Goal: Task Accomplishment & Management: Manage account settings

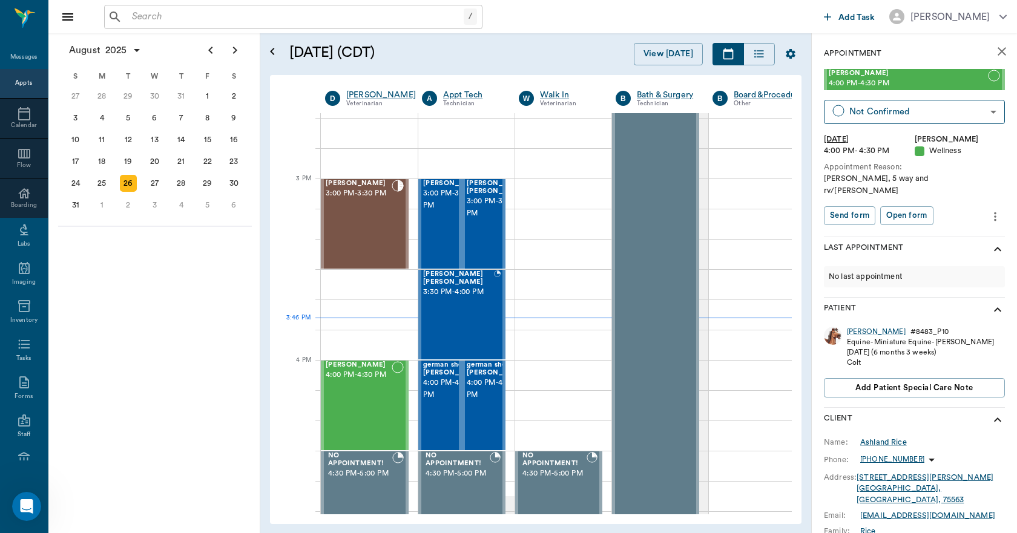
scroll to position [676, 0]
click at [237, 48] on icon "Next page" at bounding box center [235, 50] width 15 height 15
click at [125, 117] on div "9" at bounding box center [128, 118] width 17 height 17
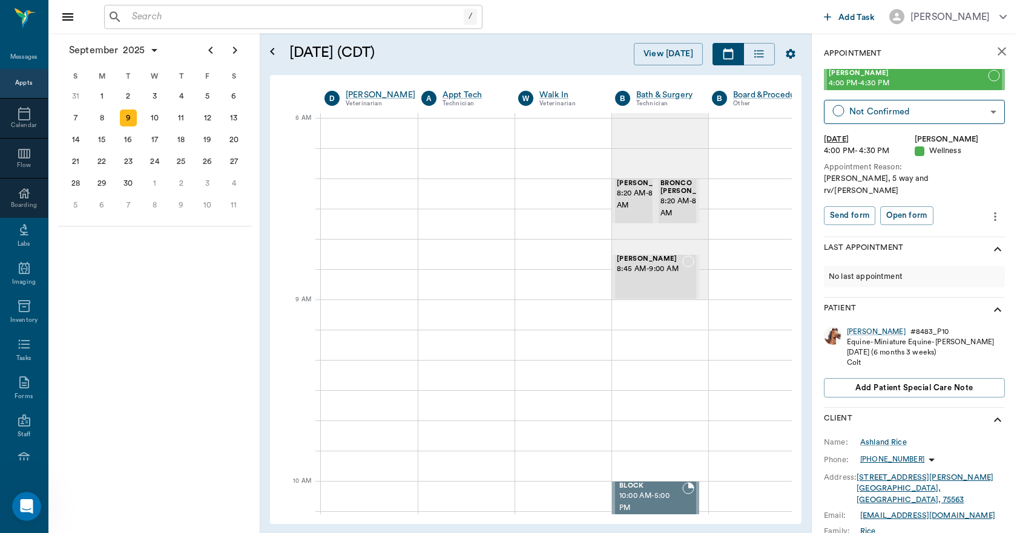
scroll to position [0, 1]
click at [424, 490] on div at bounding box center [466, 496] width 96 height 30
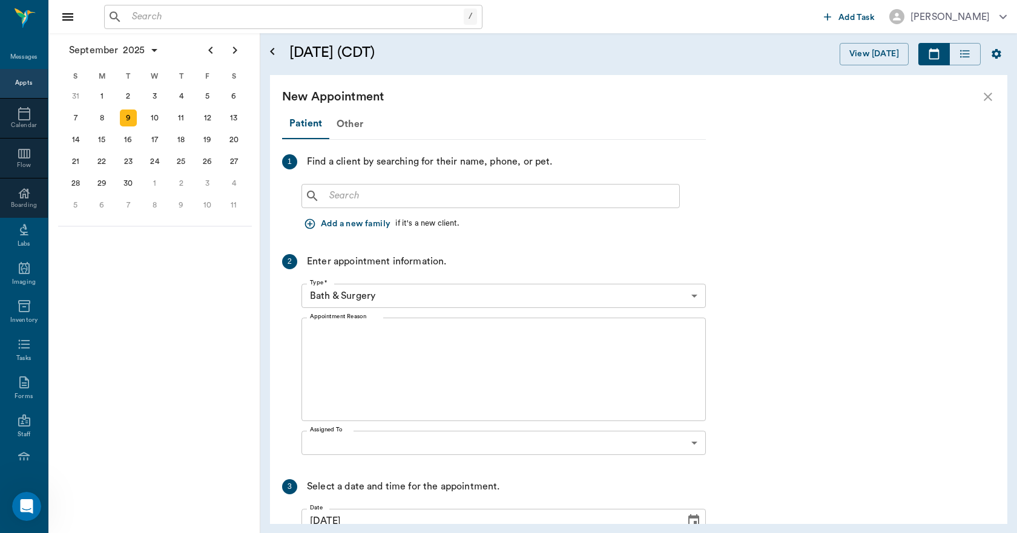
click at [424, 490] on div "Select a date and time for the appointment." at bounding box center [403, 486] width 192 height 15
click at [332, 200] on input "text" at bounding box center [499, 196] width 350 height 17
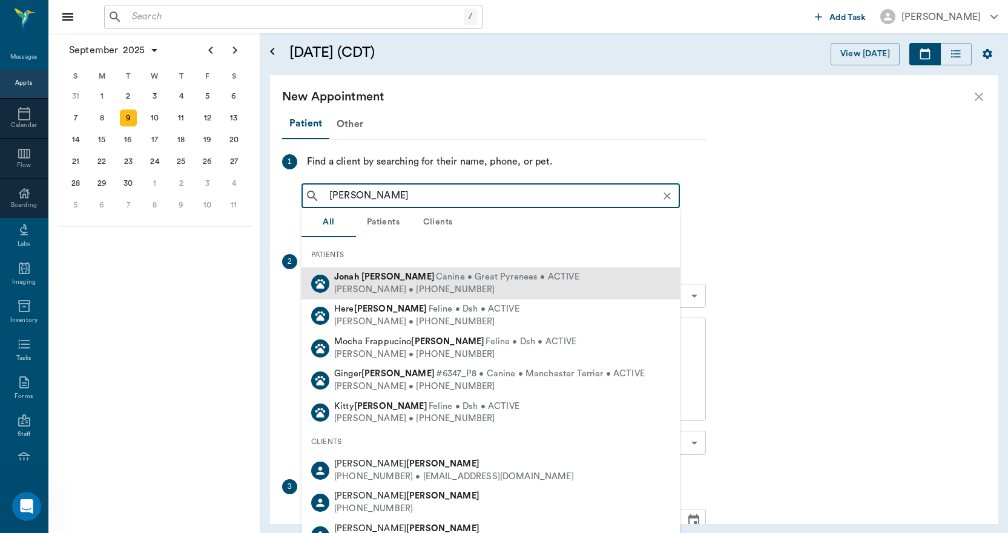
click at [380, 283] on div "[PERSON_NAME] Canine • Great Pyrenees • ACTIVE" at bounding box center [456, 277] width 245 height 13
type input "[PERSON_NAME]"
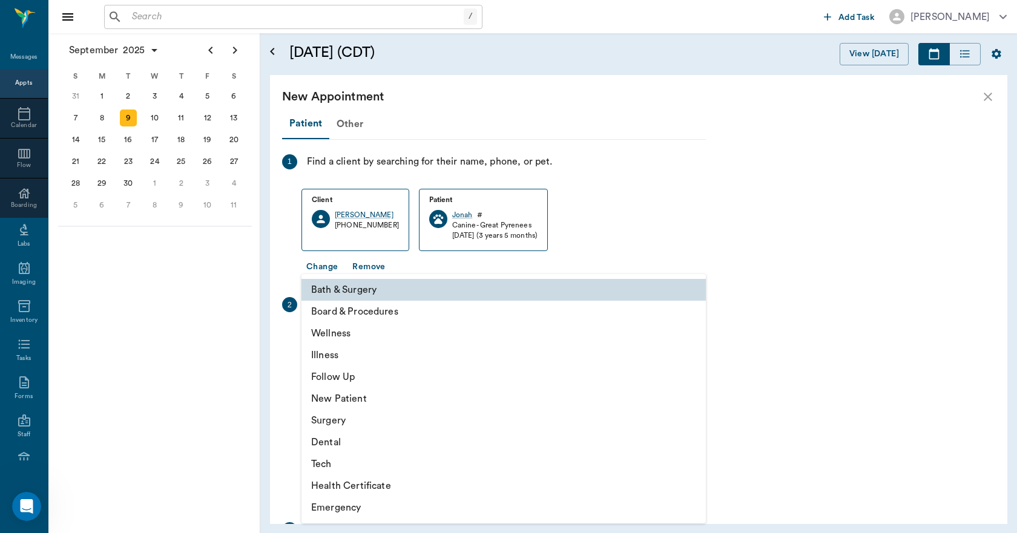
click at [368, 342] on body "/ ​ Add Task [PERSON_NAME] Nectar Messages Appts Calendar Flow Boarding Labs Im…" at bounding box center [508, 266] width 1017 height 533
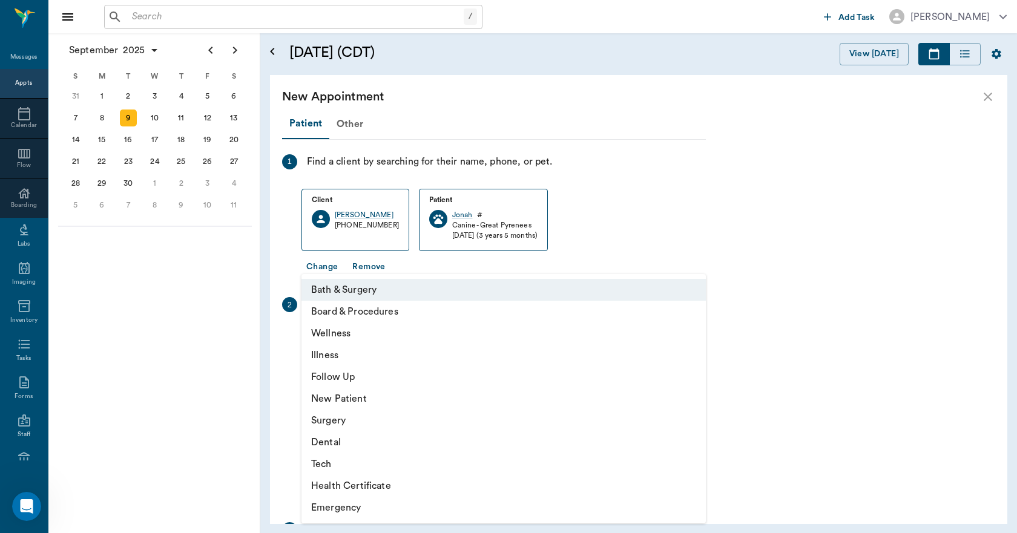
click at [327, 464] on li "Tech" at bounding box center [503, 464] width 404 height 22
type input "65d2be4f46e3a538d89b8c1a"
type input "10:30 AM"
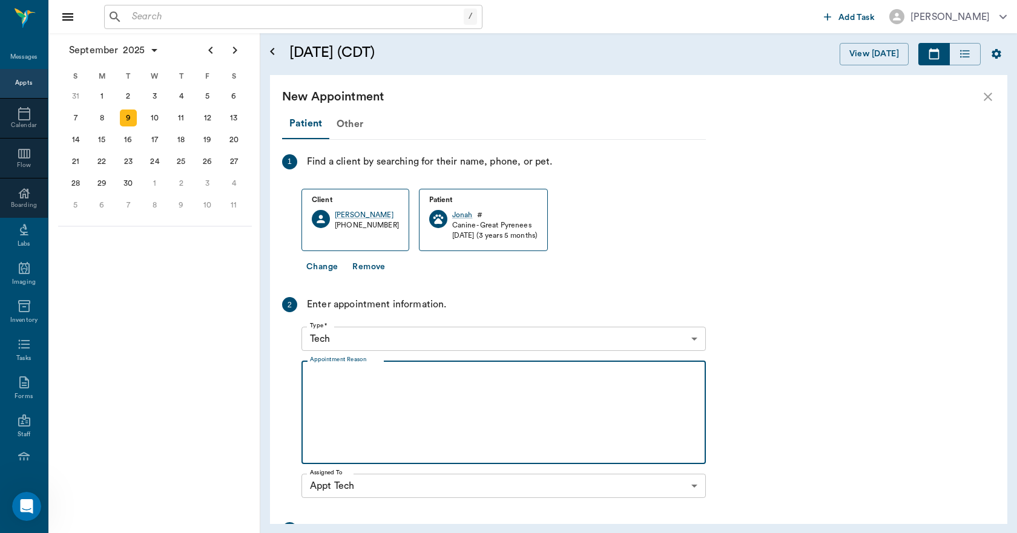
click at [322, 374] on textarea "Appointment Reason" at bounding box center [503, 413] width 387 height 84
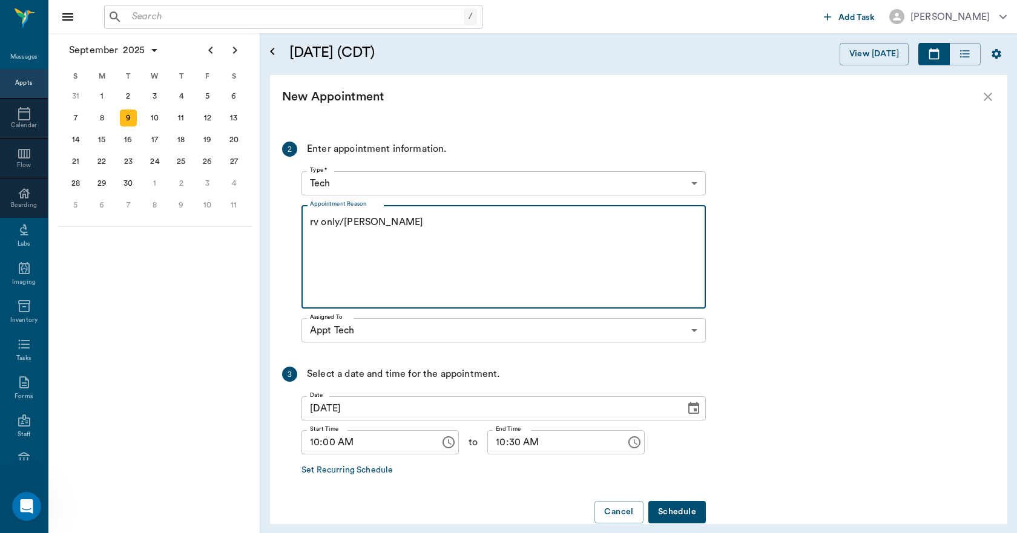
scroll to position [177, 0]
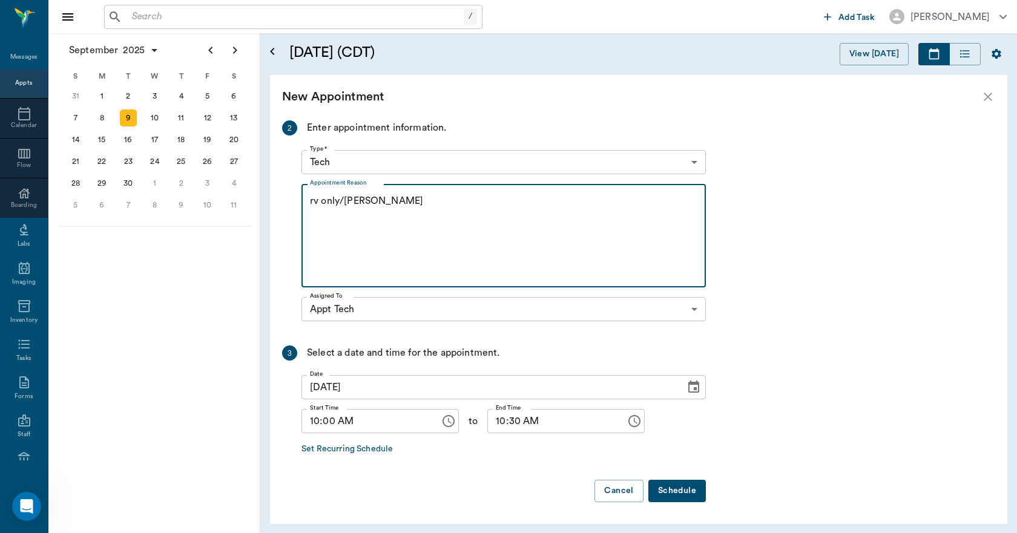
type textarea "rv only/[PERSON_NAME]"
click at [674, 490] on button "Schedule" at bounding box center [676, 491] width 57 height 22
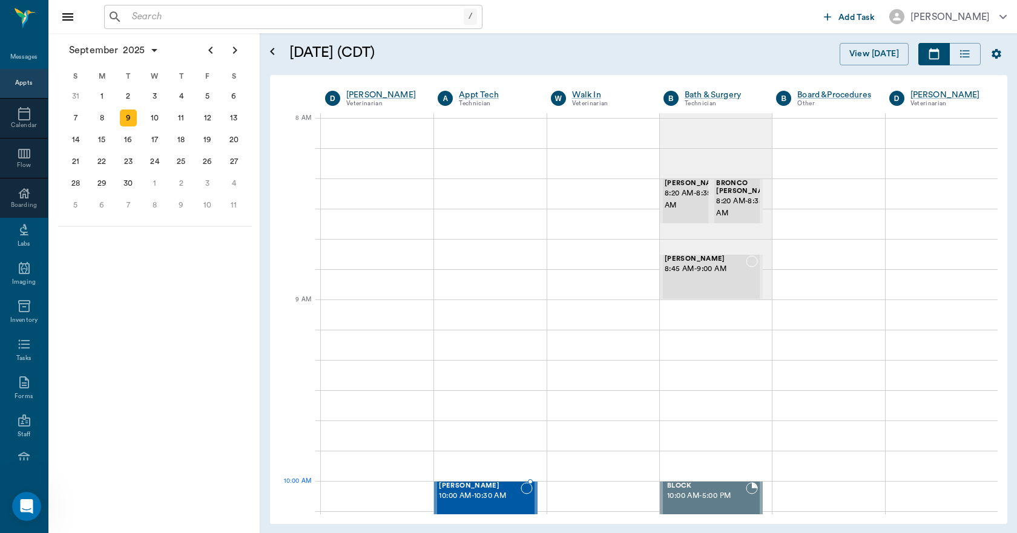
click at [505, 500] on span "10:00 AM - 10:30 AM" at bounding box center [479, 496] width 81 height 12
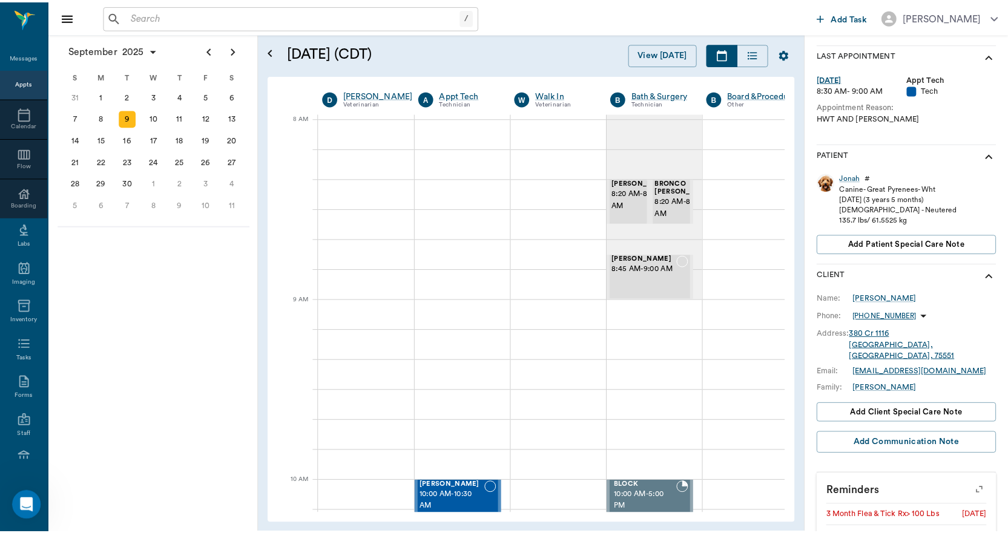
scroll to position [247, 0]
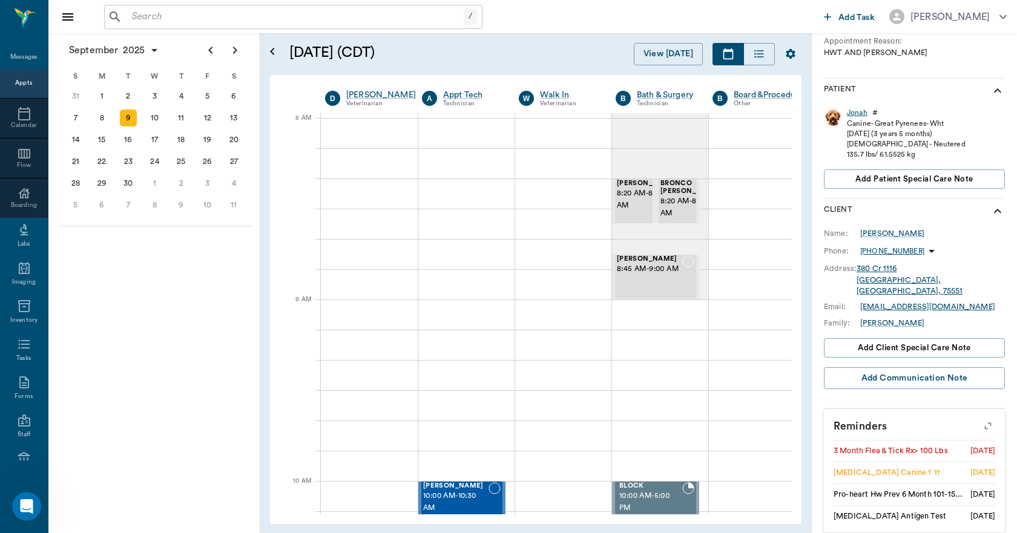
click at [856, 113] on div "Jonah" at bounding box center [857, 113] width 21 height 10
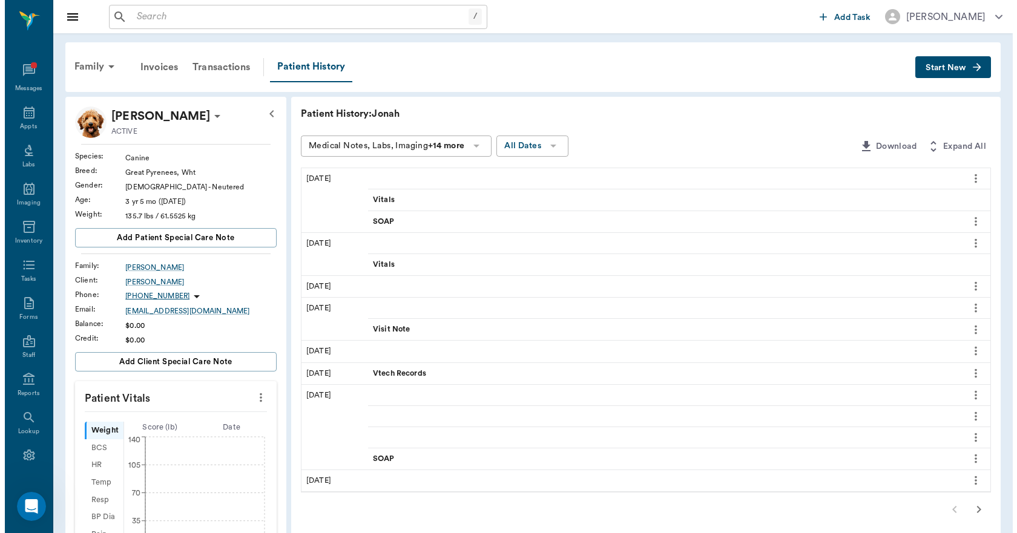
scroll to position [26, 0]
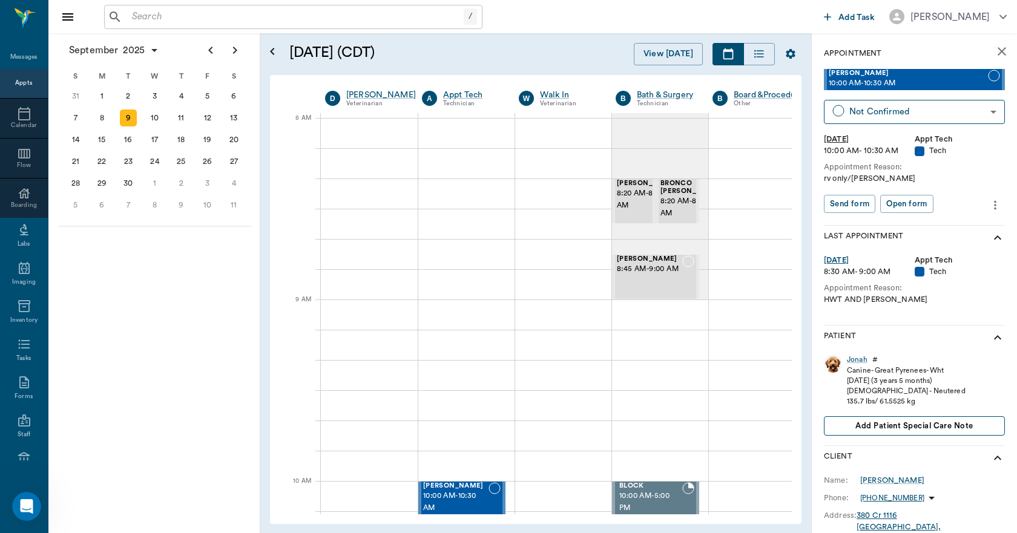
scroll to position [0, 1]
click at [467, 494] on span "10:00 AM - 10:30 AM" at bounding box center [454, 502] width 65 height 24
click at [461, 490] on span "10:00 AM - 10:30 AM" at bounding box center [454, 502] width 65 height 24
click at [988, 206] on icon "more" at bounding box center [994, 205] width 13 height 15
click at [910, 225] on span "Edit appointment" at bounding box center [935, 226] width 102 height 13
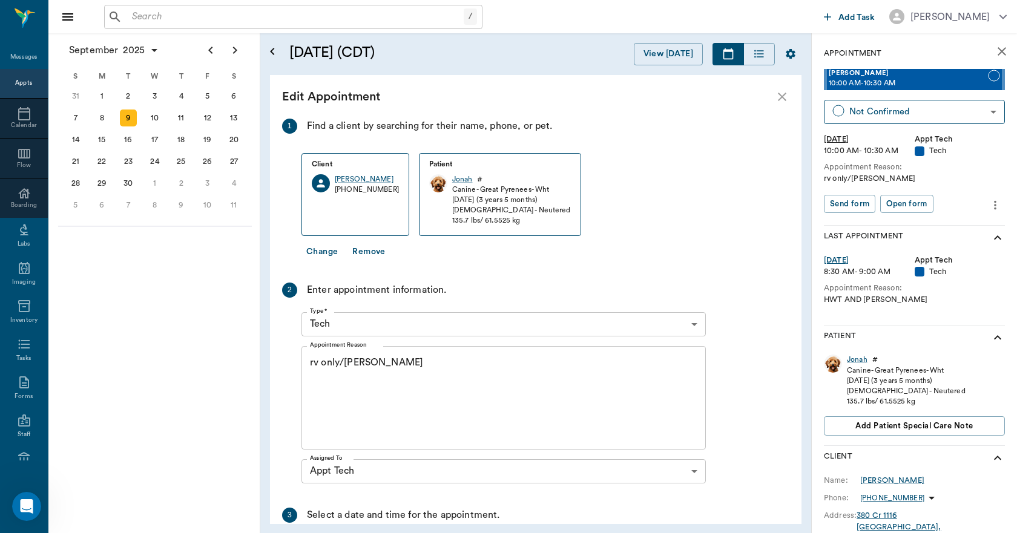
click at [383, 361] on textarea "rv only/[PERSON_NAME]" at bounding box center [503, 398] width 387 height 84
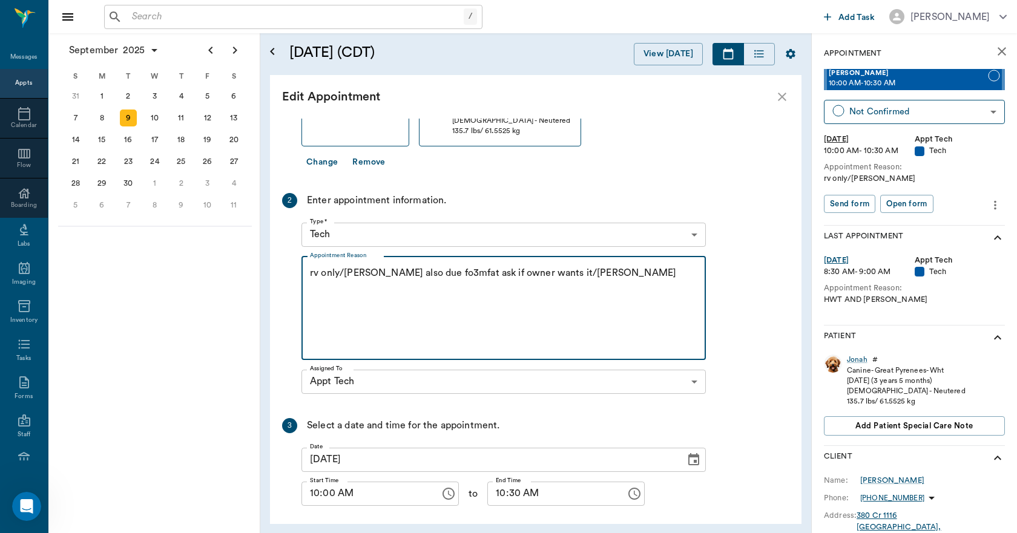
scroll to position [139, 0]
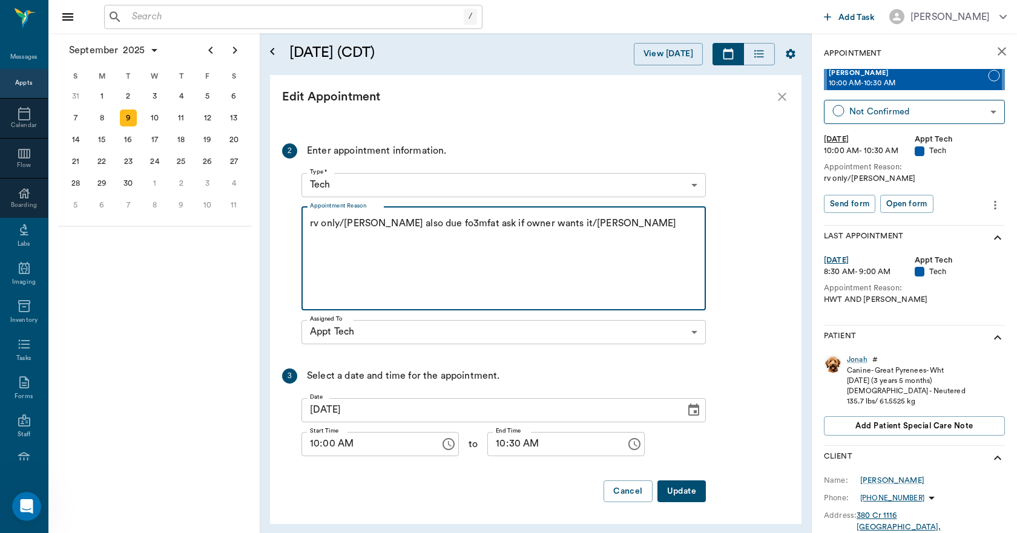
type textarea "rv only/[PERSON_NAME] also due fo3mfat ask if owner wants it/[PERSON_NAME]"
click at [684, 489] on button "Update" at bounding box center [681, 491] width 48 height 22
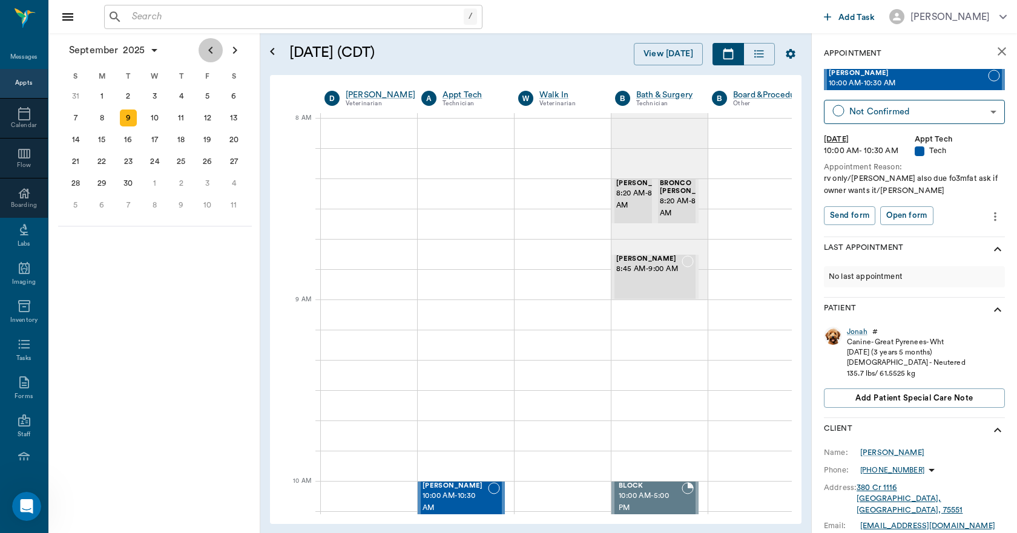
click at [207, 48] on icon "Previous page" at bounding box center [210, 50] width 15 height 15
click at [125, 185] on div "26" at bounding box center [128, 183] width 17 height 17
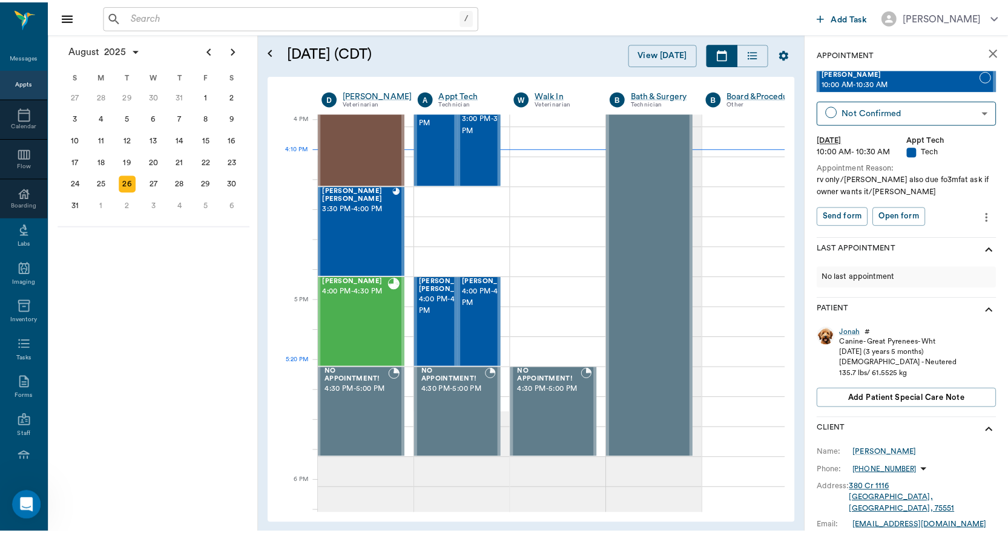
scroll to position [1452, 1]
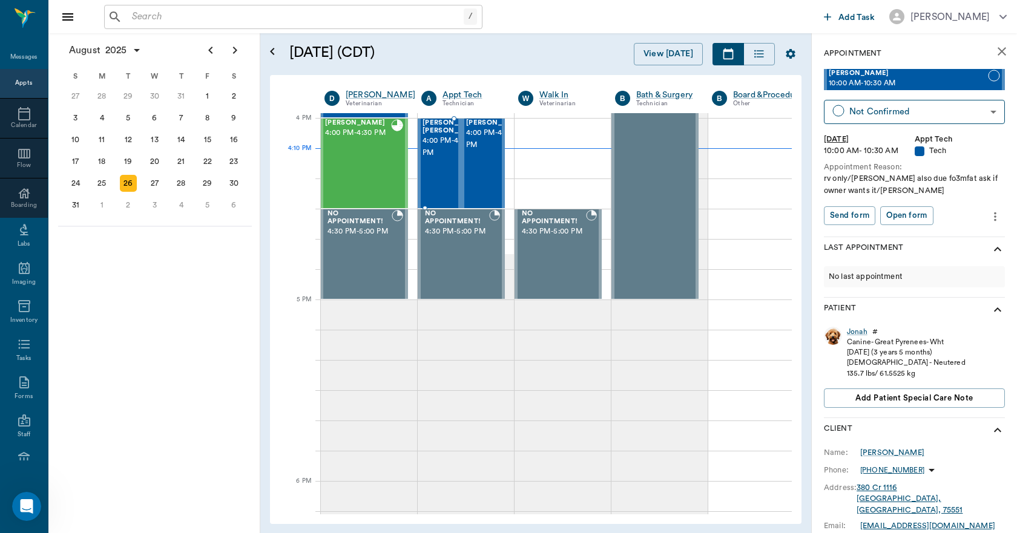
click at [430, 153] on span "4:00 PM - 4:30 PM" at bounding box center [452, 147] width 61 height 24
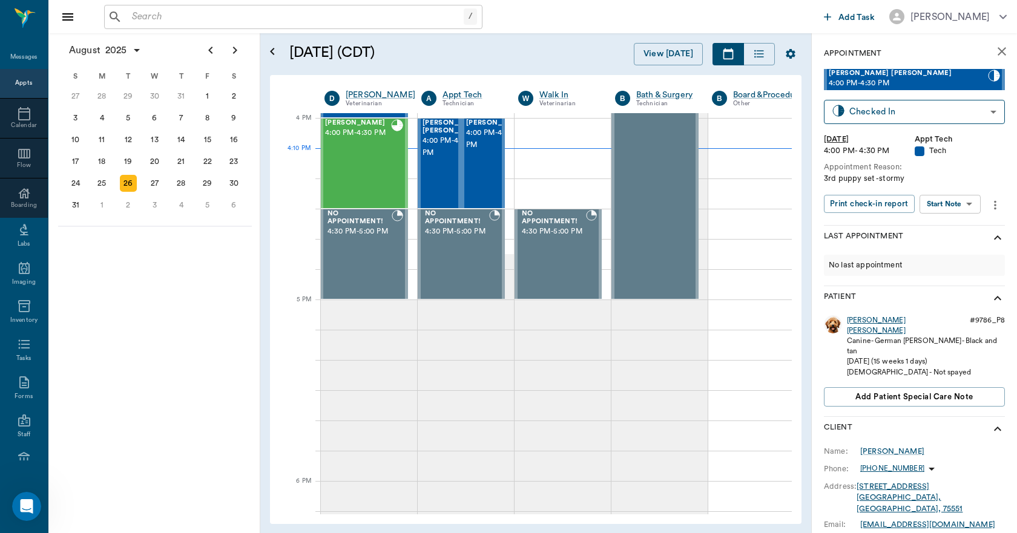
click at [856, 318] on div "[PERSON_NAME] [PERSON_NAME]" at bounding box center [906, 325] width 118 height 21
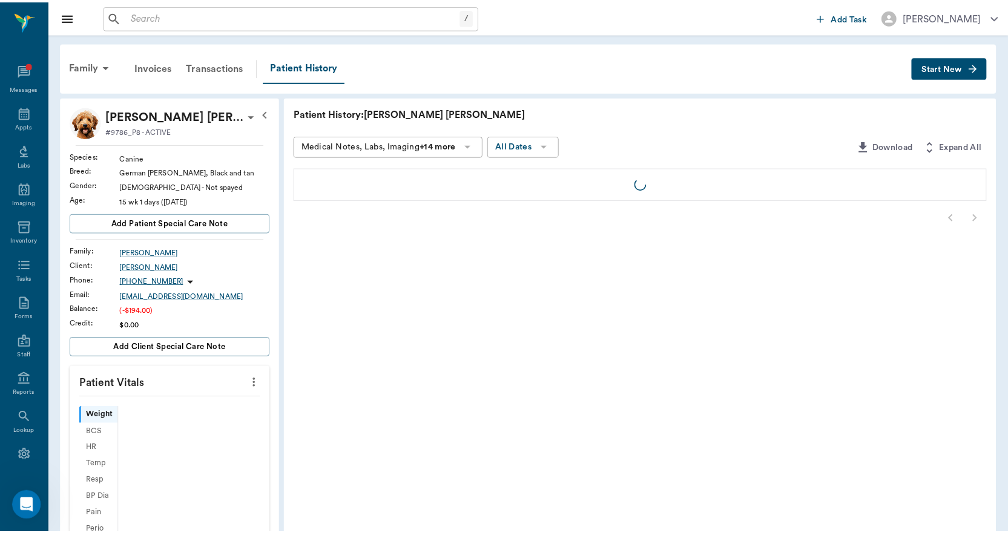
scroll to position [26, 0]
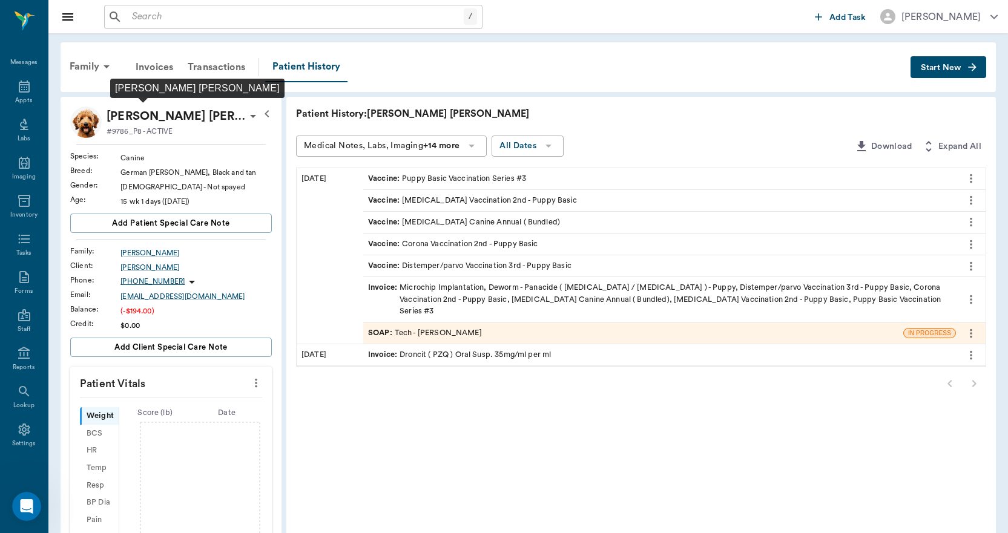
click at [170, 123] on p "[PERSON_NAME] [PERSON_NAME]" at bounding box center [176, 116] width 139 height 19
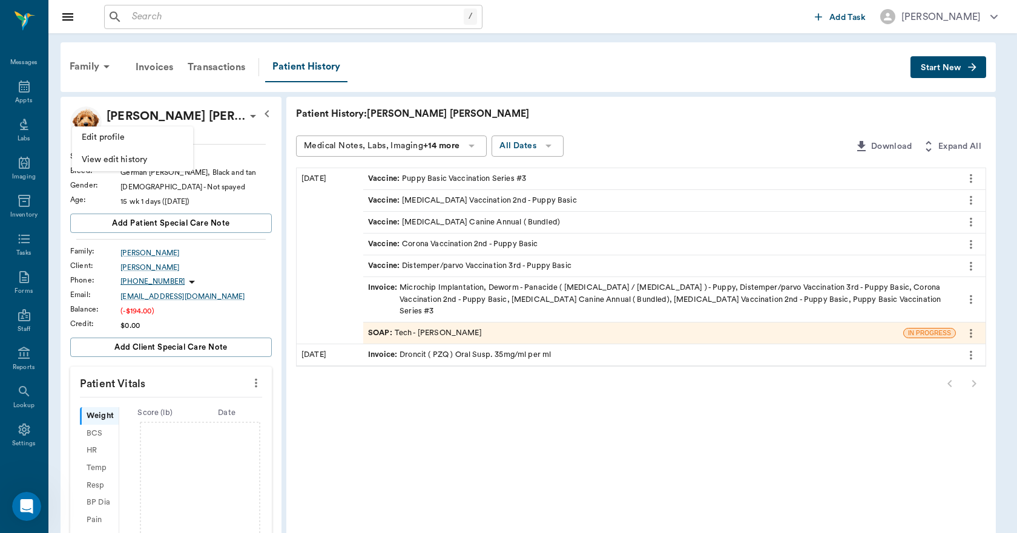
click at [147, 135] on span "Edit profile" at bounding box center [133, 137] width 102 height 13
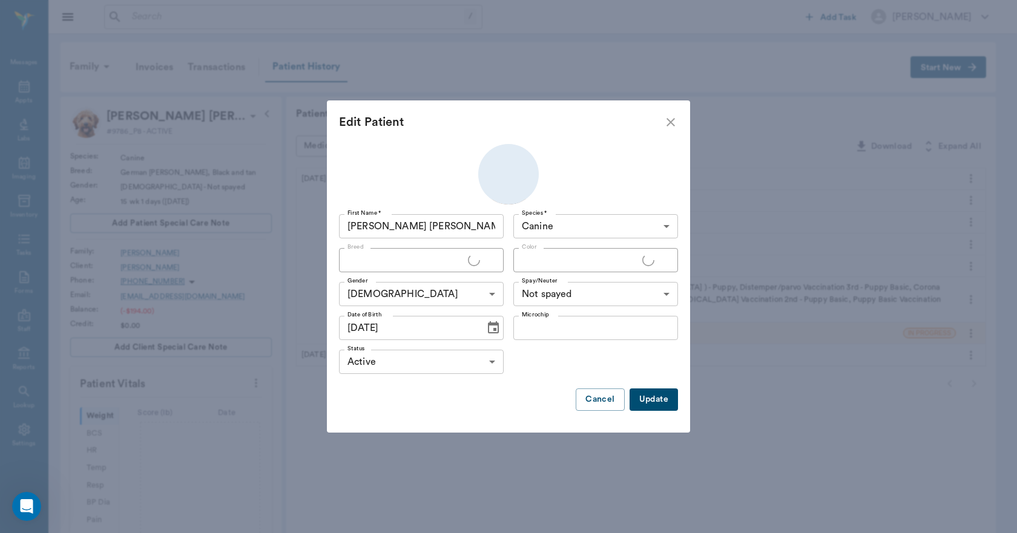
type input "German [PERSON_NAME]"
type input "Black and tan"
click at [547, 325] on input "Microchip" at bounding box center [595, 328] width 165 height 24
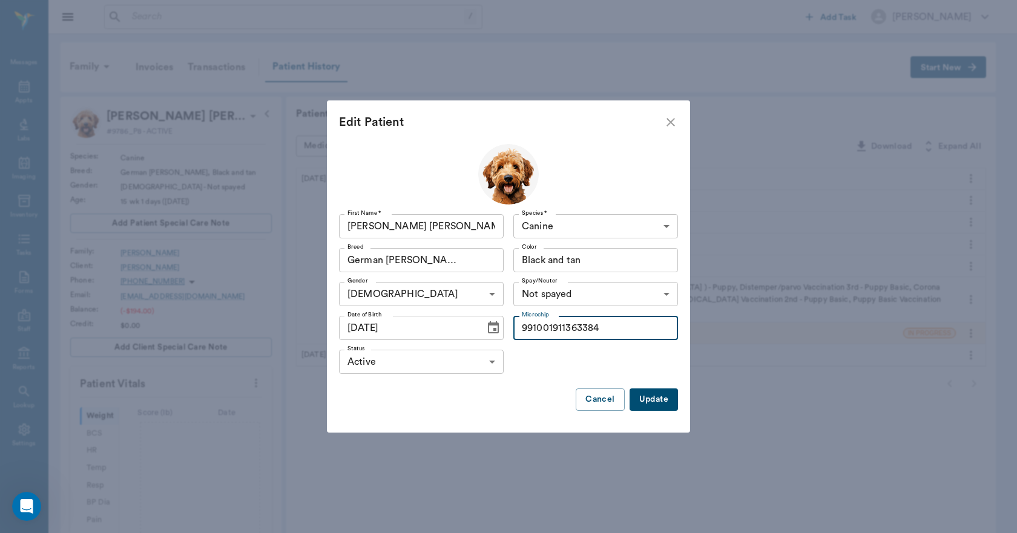
type input "991001911363384"
click at [650, 406] on button "Update" at bounding box center [653, 400] width 48 height 22
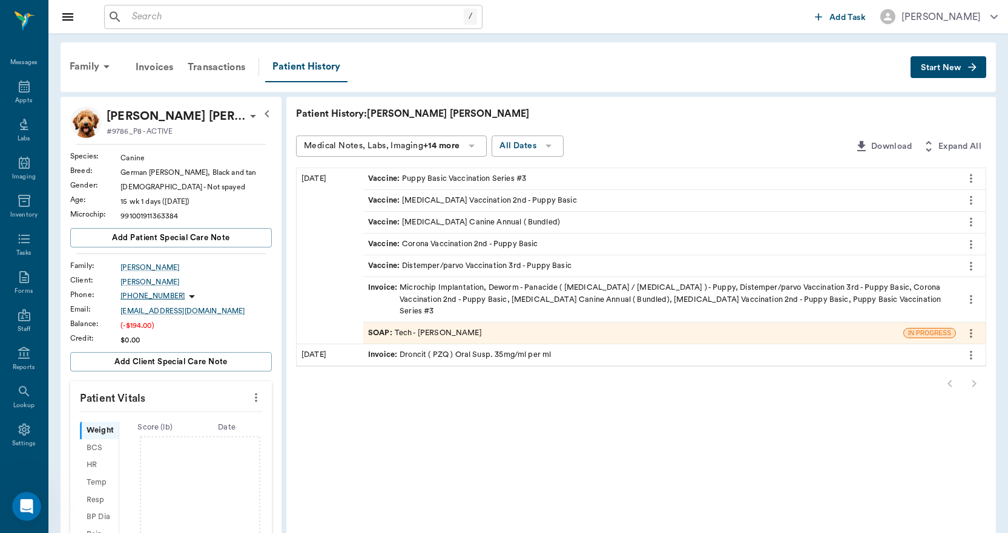
click at [260, 401] on icon "more" at bounding box center [255, 397] width 13 height 15
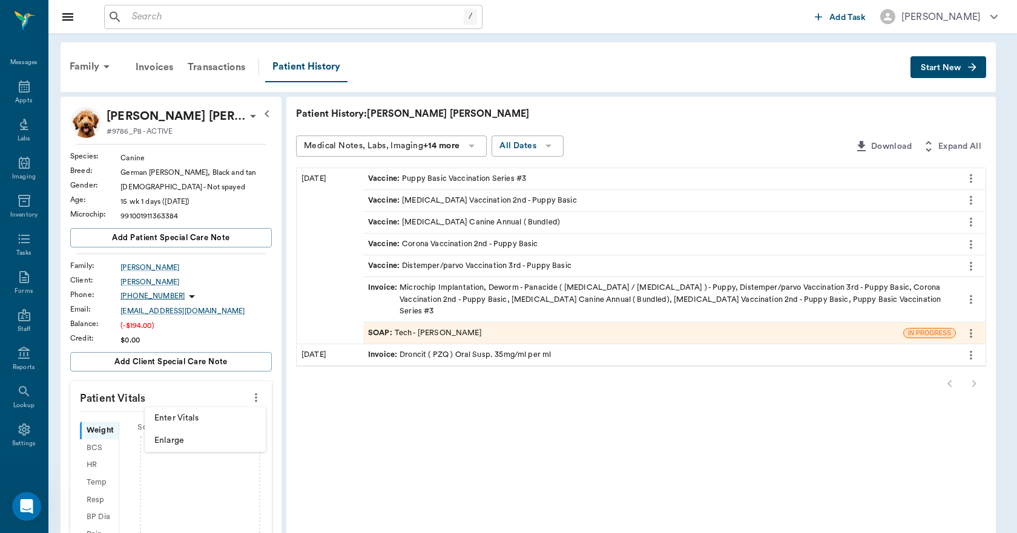
click at [203, 410] on li "Enter Vitals" at bounding box center [205, 418] width 121 height 22
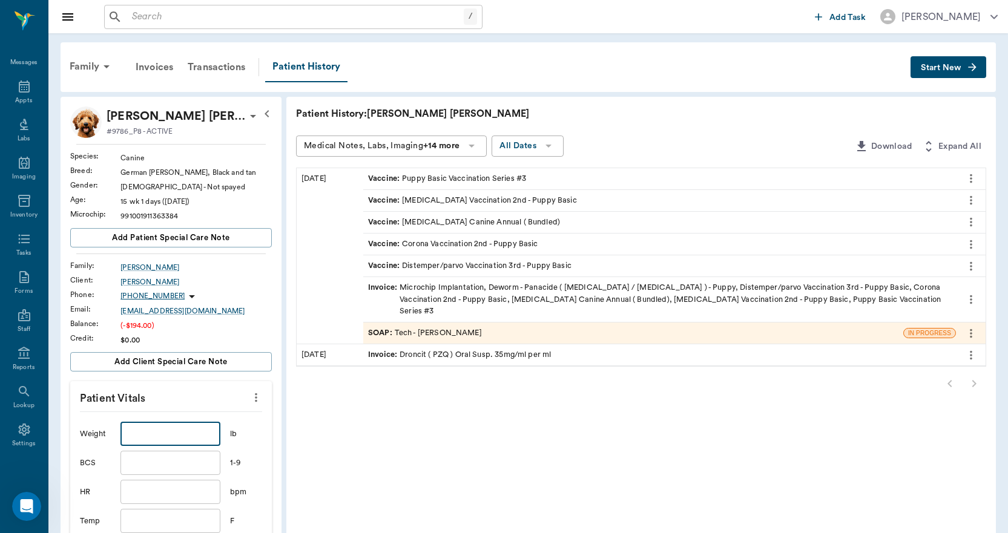
click at [195, 436] on input "text" at bounding box center [169, 434] width 99 height 24
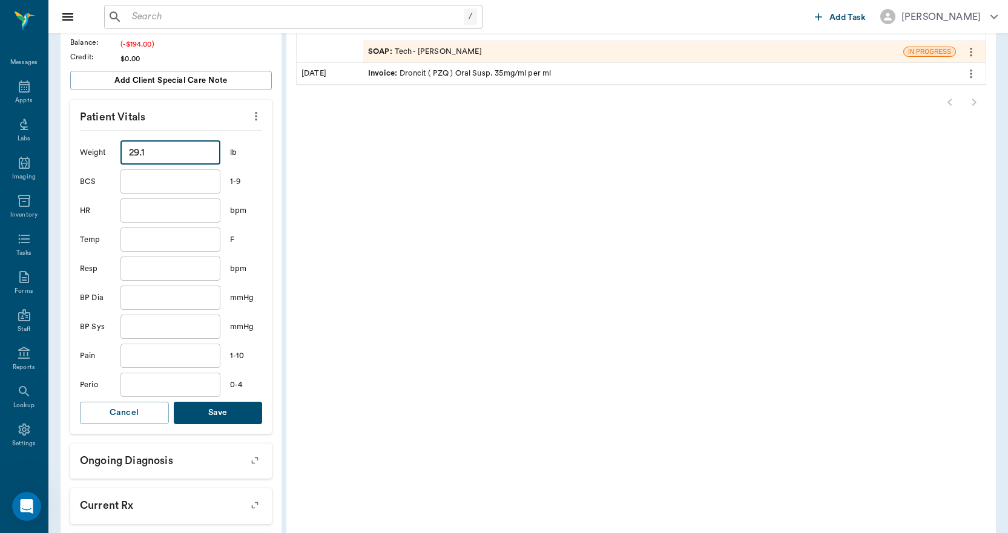
scroll to position [303, 0]
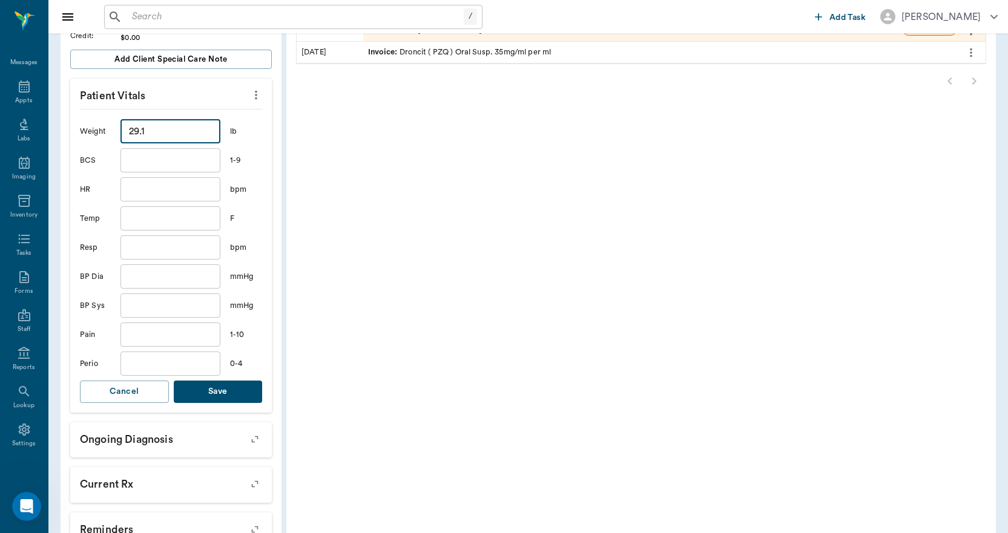
type input "29.1"
click at [223, 386] on button "Save" at bounding box center [218, 392] width 89 height 22
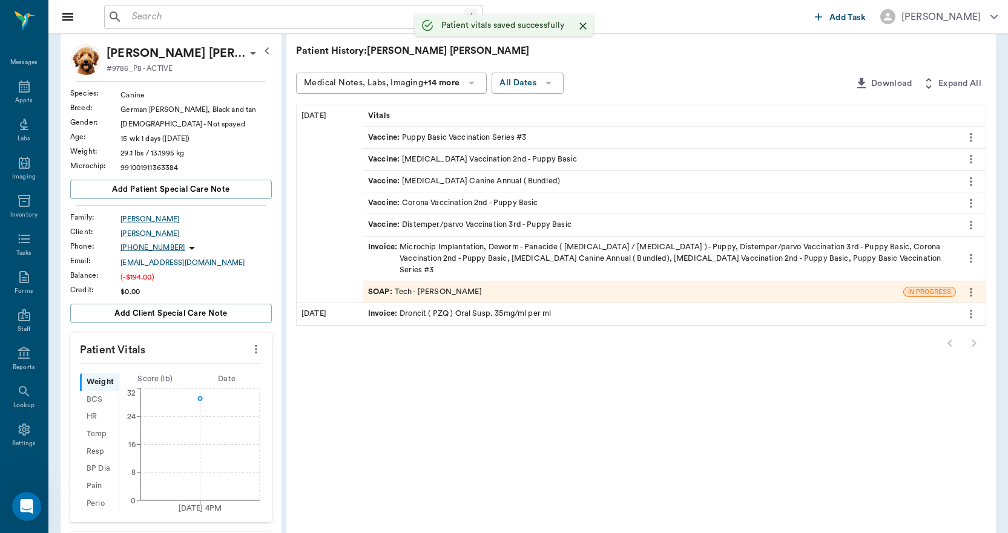
scroll to position [0, 0]
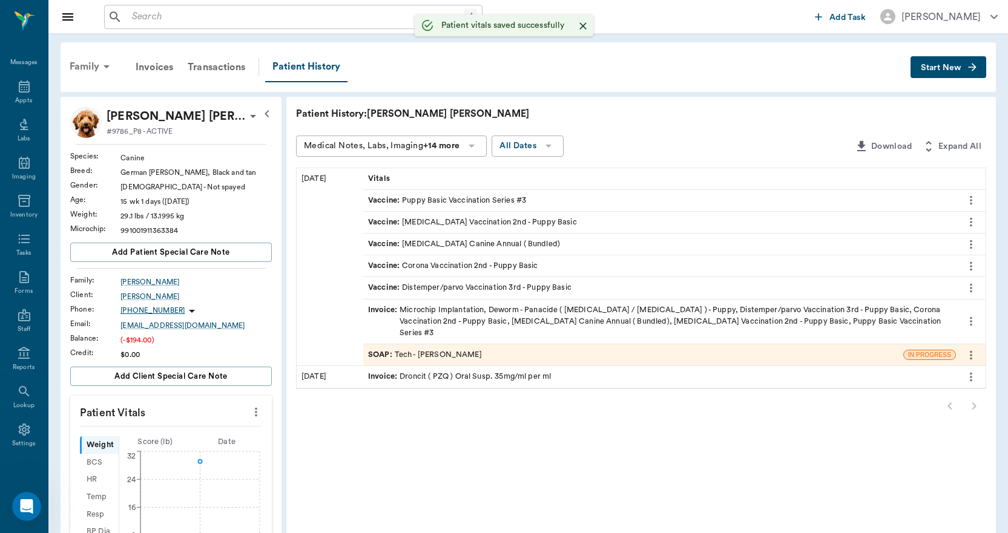
click at [111, 67] on icon at bounding box center [106, 66] width 15 height 15
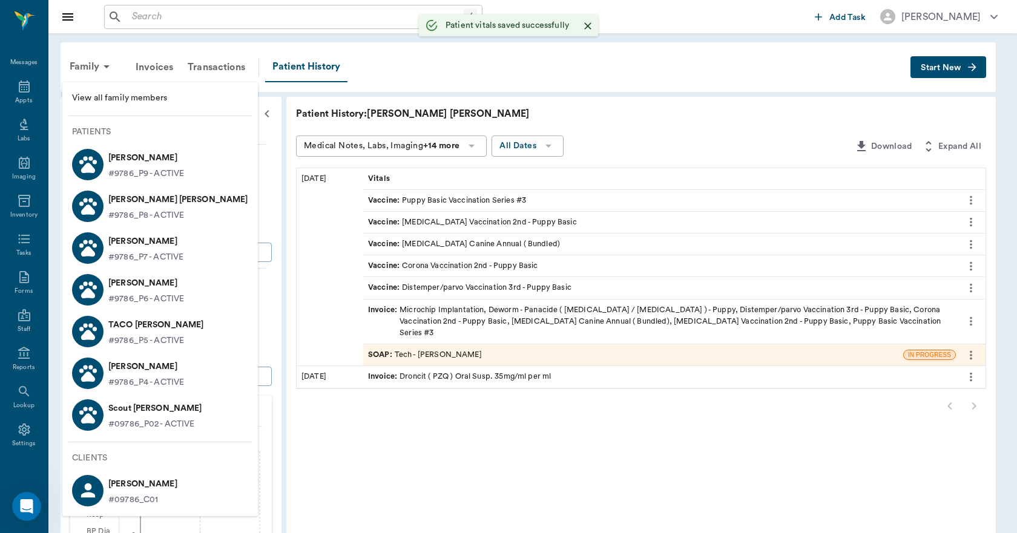
click at [166, 159] on p "[PERSON_NAME]" at bounding box center [146, 157] width 76 height 19
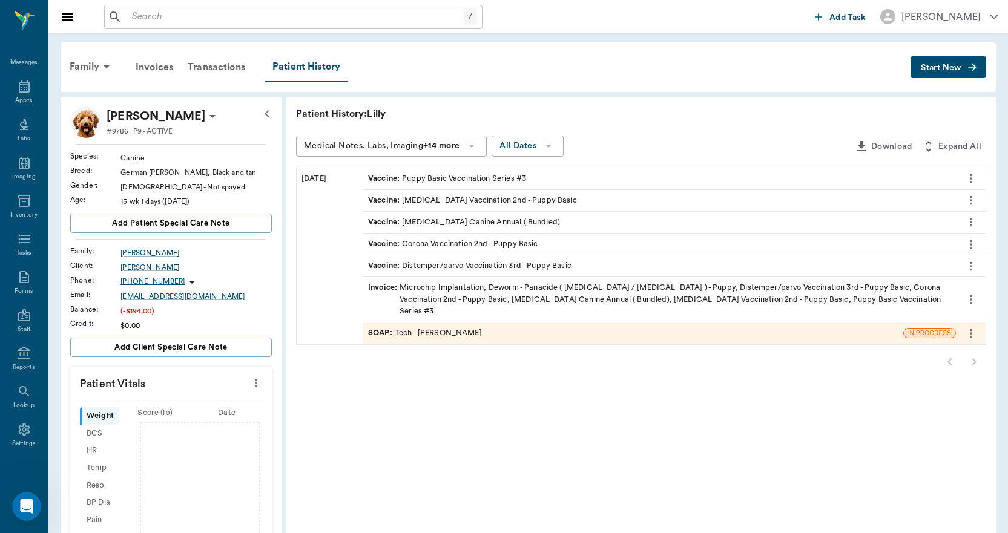
click at [250, 387] on icon "more" at bounding box center [255, 383] width 13 height 15
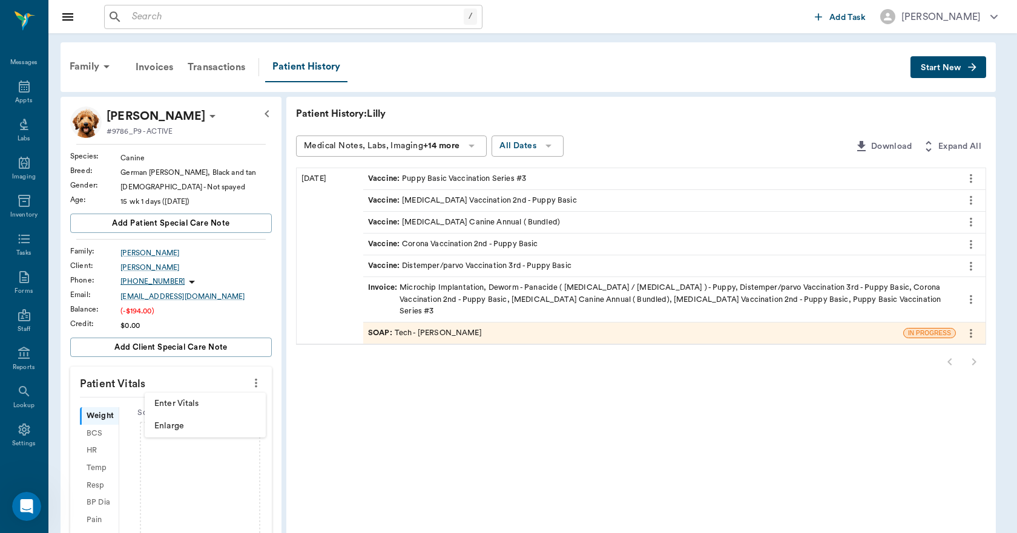
click at [237, 399] on span "Enter Vitals" at bounding box center [205, 404] width 102 height 13
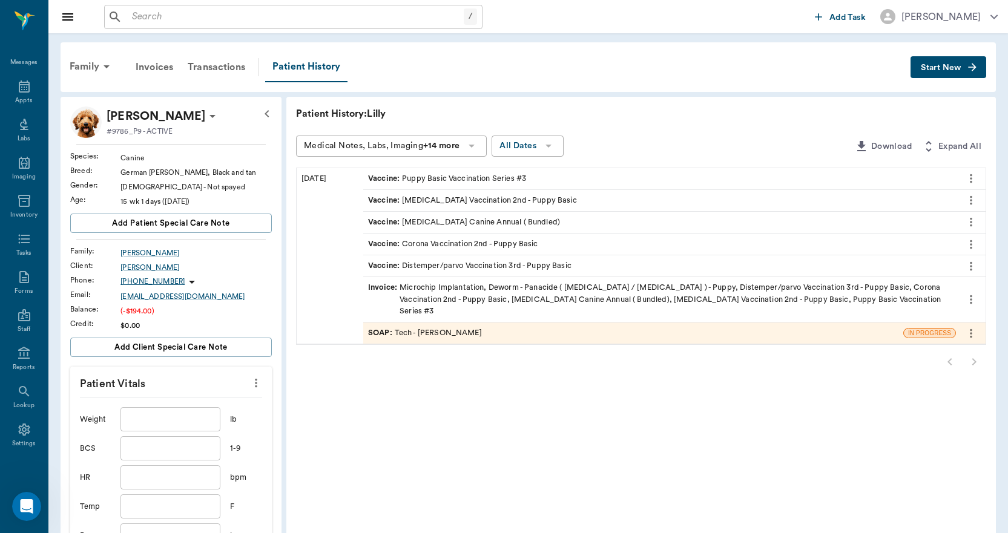
click at [186, 416] on input "text" at bounding box center [169, 419] width 99 height 24
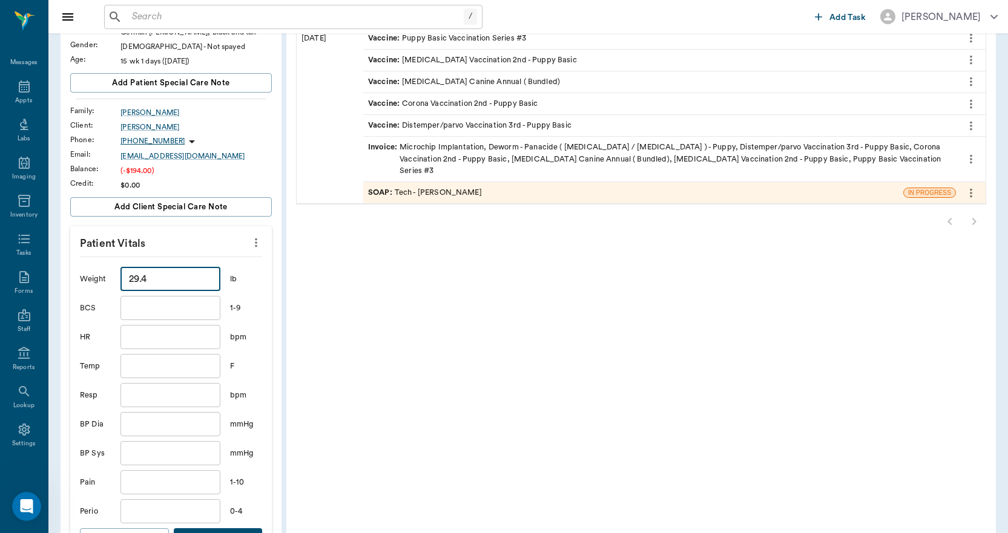
scroll to position [182, 0]
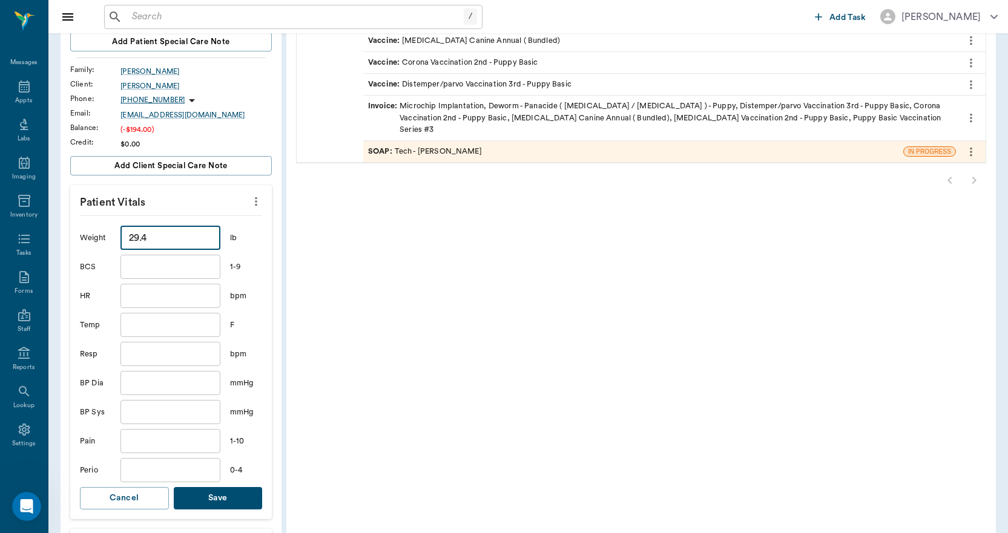
type input "29.4"
click at [245, 498] on button "Save" at bounding box center [218, 498] width 89 height 22
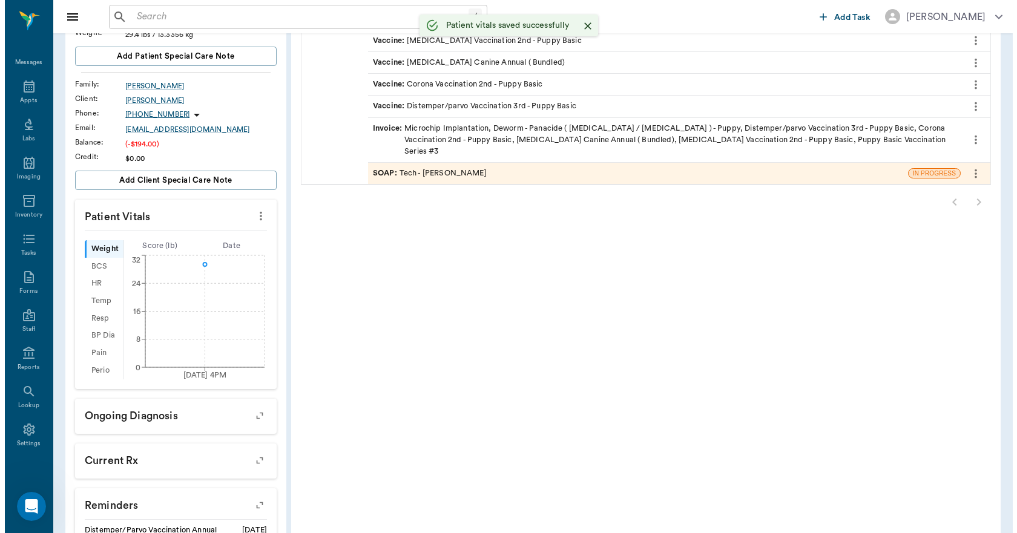
scroll to position [0, 0]
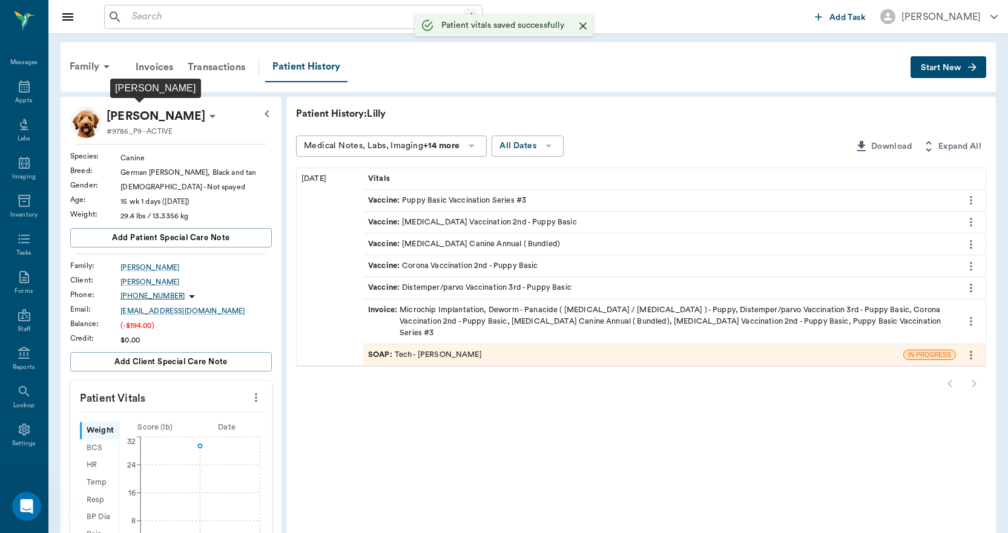
click at [170, 116] on p "[PERSON_NAME]" at bounding box center [156, 116] width 99 height 19
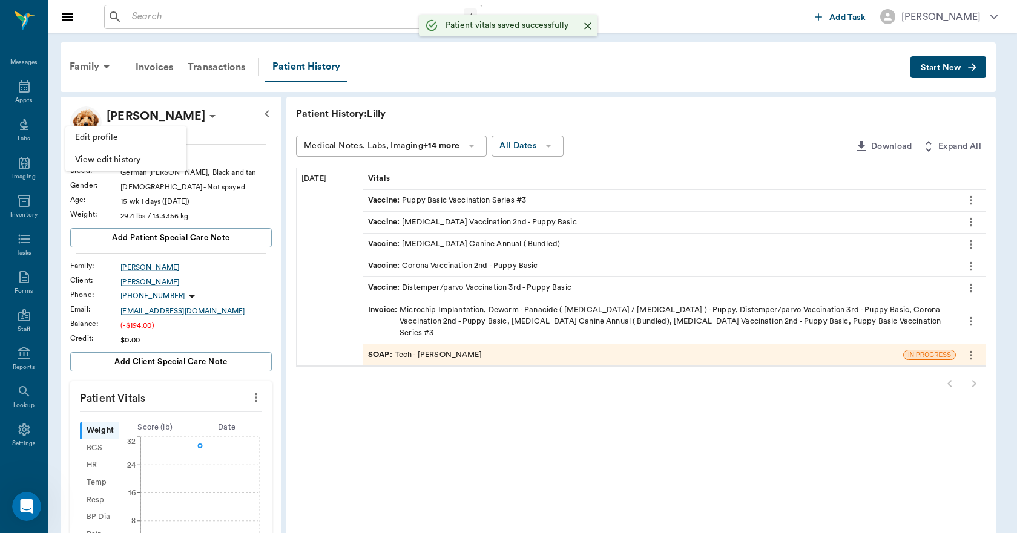
click at [160, 140] on span "Edit profile" at bounding box center [126, 137] width 102 height 13
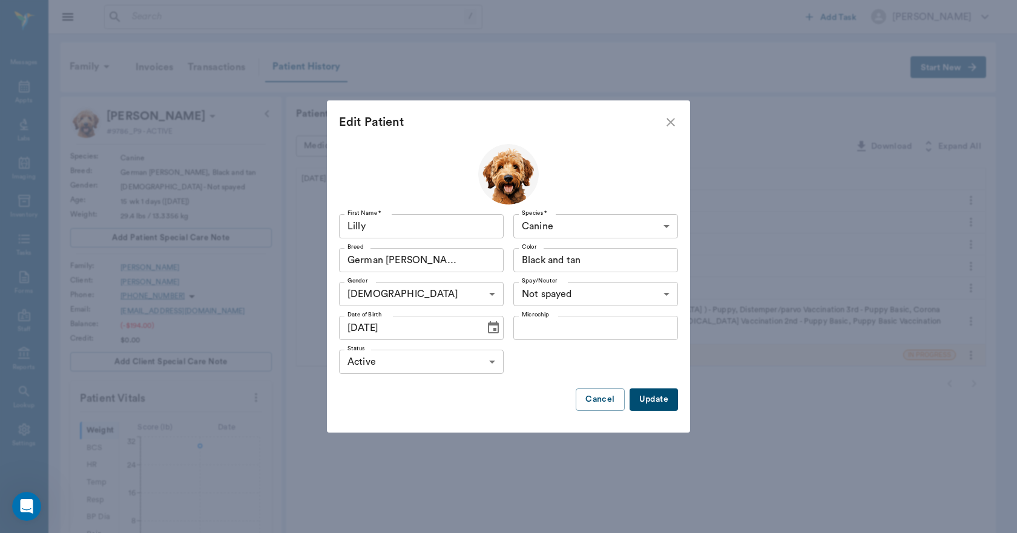
click at [633, 332] on input "Microchip" at bounding box center [595, 328] width 165 height 24
type input "991001911363385"
click at [667, 404] on button "Update" at bounding box center [653, 400] width 48 height 22
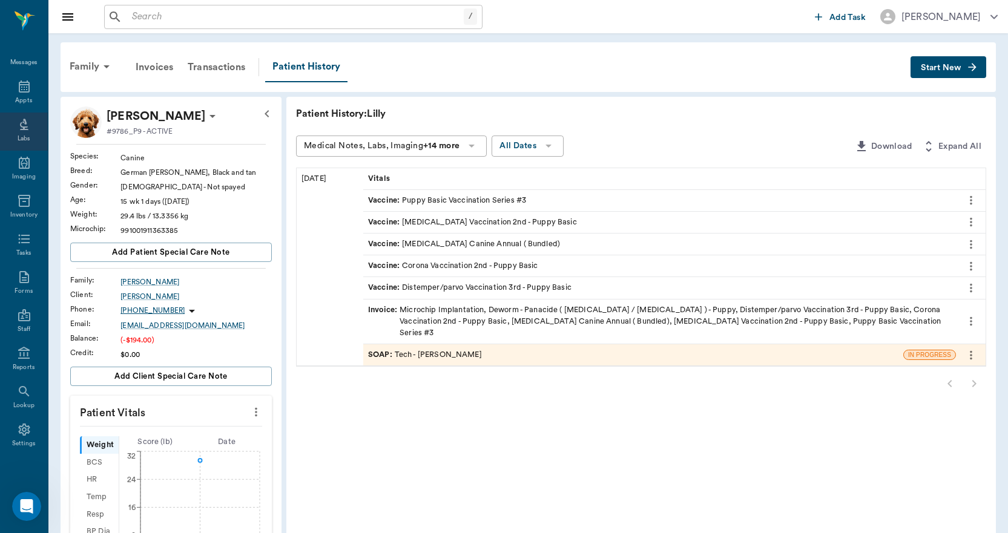
click at [7, 130] on div "Labs" at bounding box center [24, 132] width 48 height 38
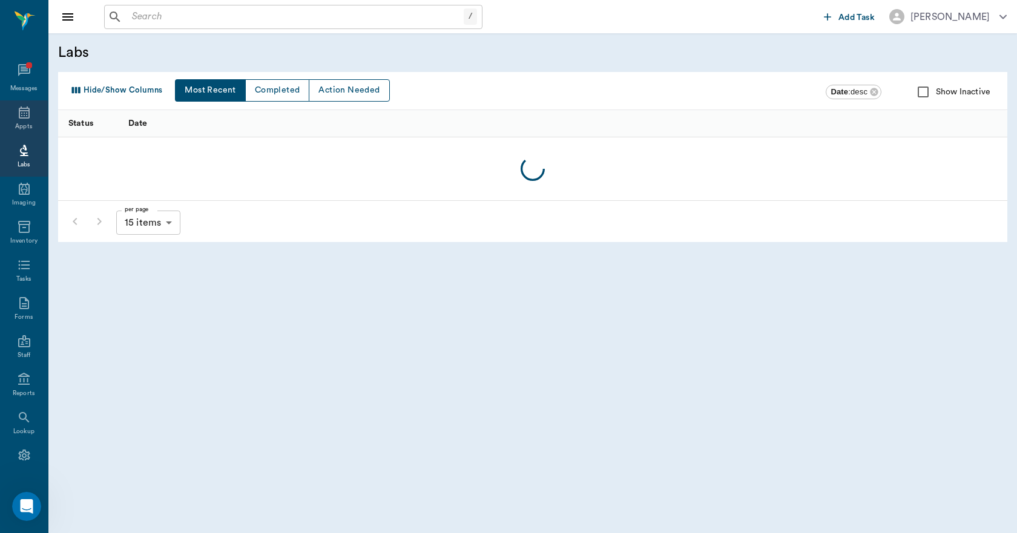
click at [10, 100] on div "Appts" at bounding box center [24, 119] width 48 height 38
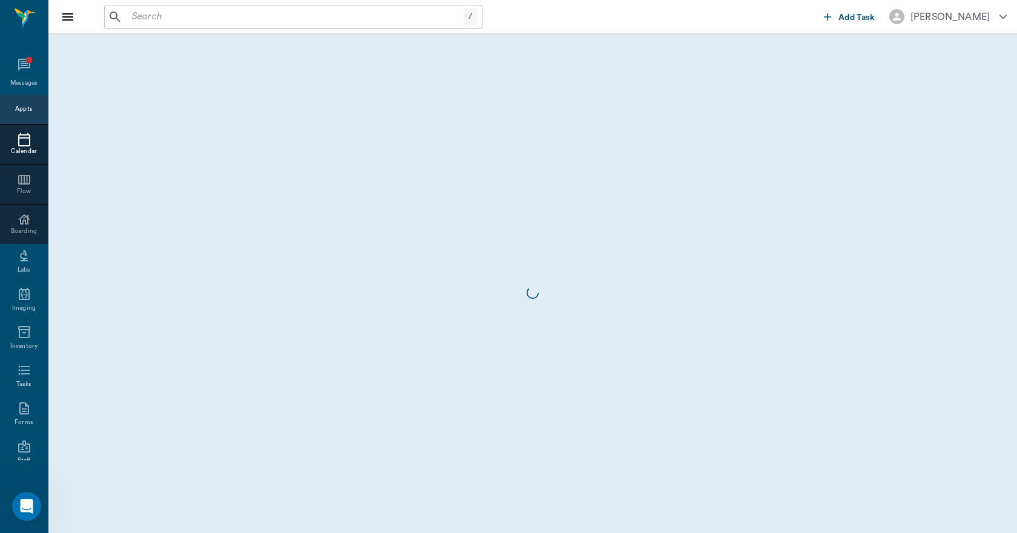
click at [15, 105] on div "Appts" at bounding box center [23, 109] width 17 height 9
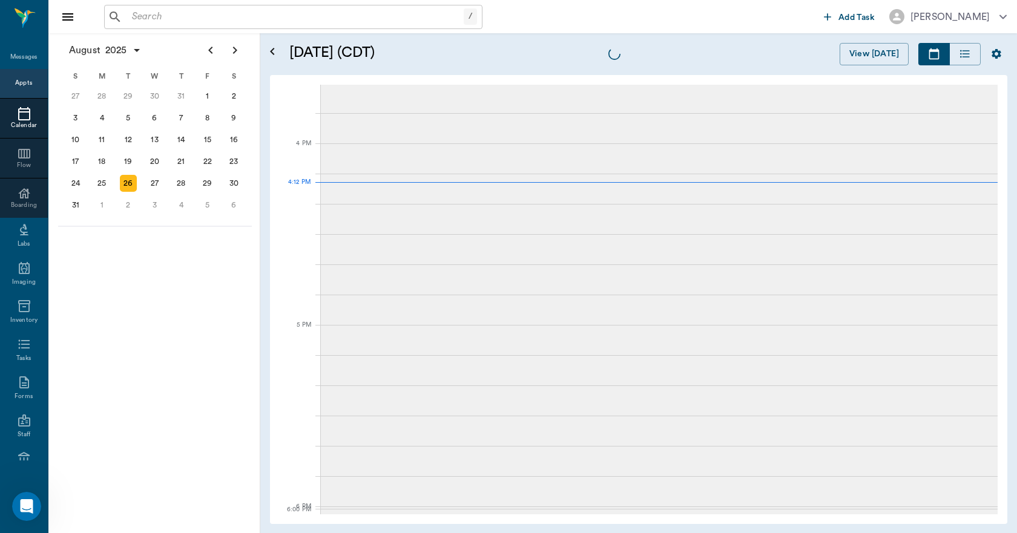
scroll to position [1453, 0]
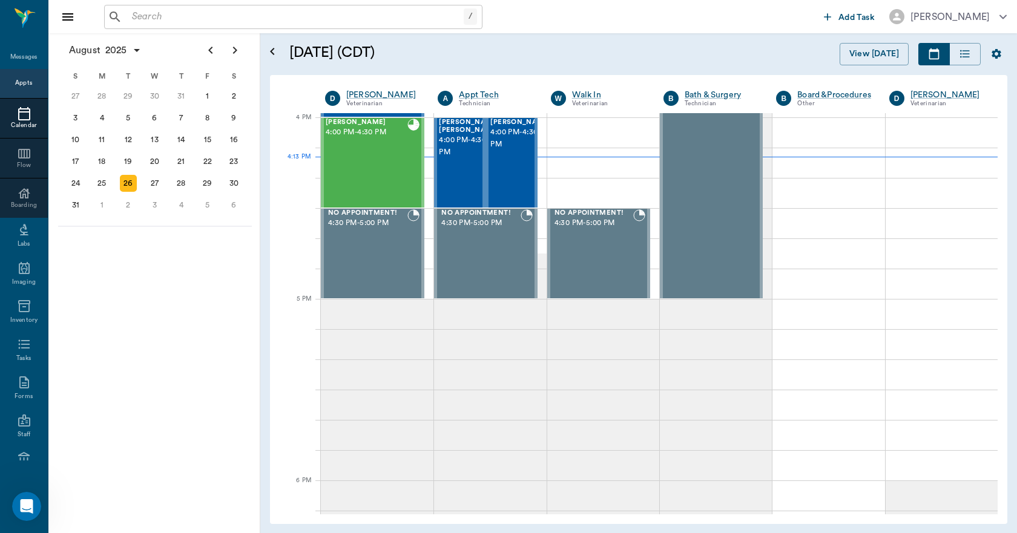
click at [197, 23] on input "text" at bounding box center [295, 16] width 336 height 17
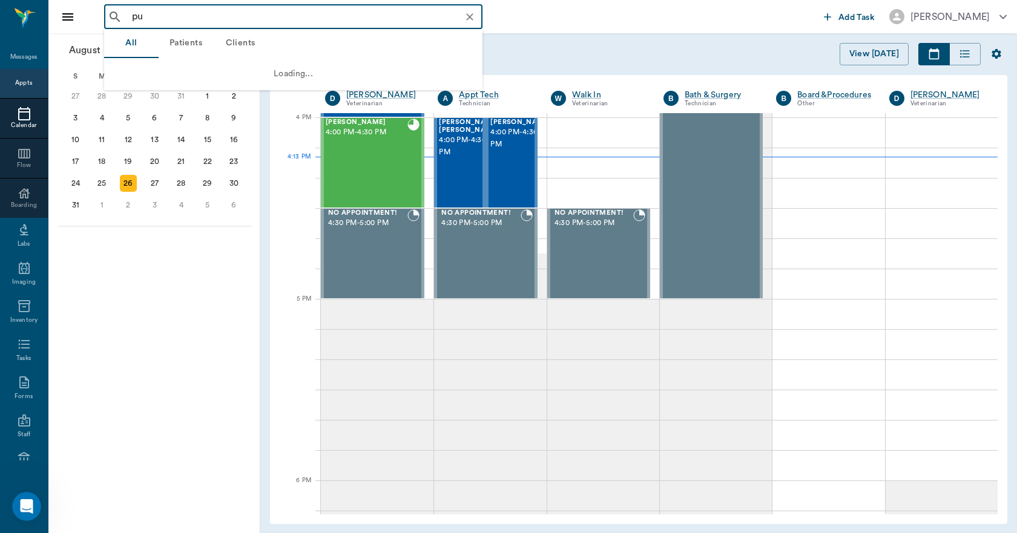
type input "pug"
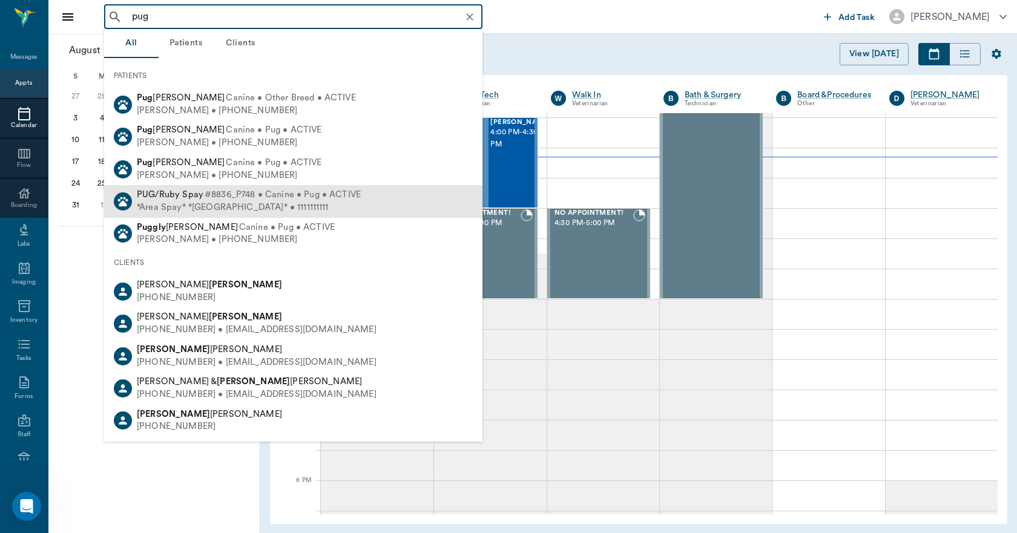
click at [225, 204] on div "*Area Spay* *[GEOGRAPHIC_DATA]* • 1111111111" at bounding box center [249, 208] width 224 height 13
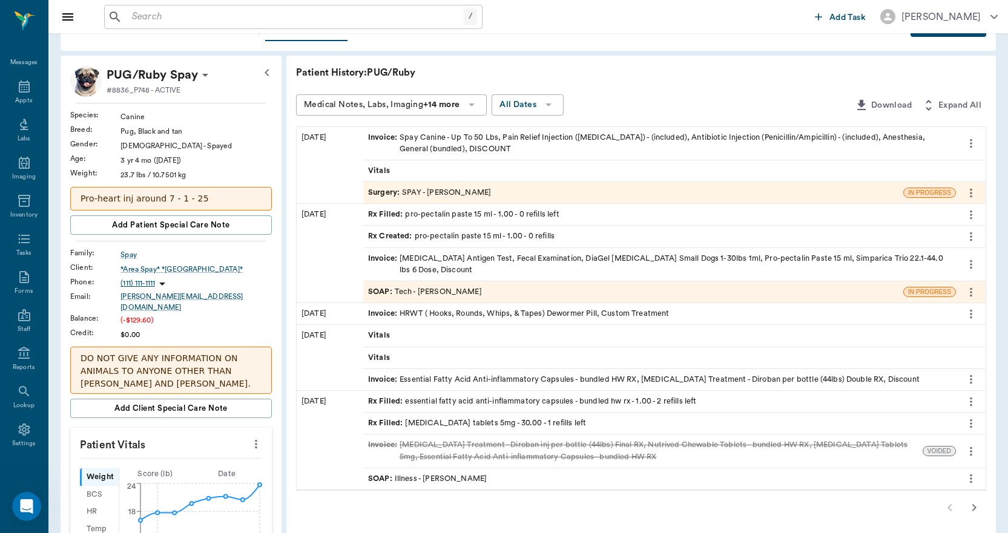
scroll to position [61, 0]
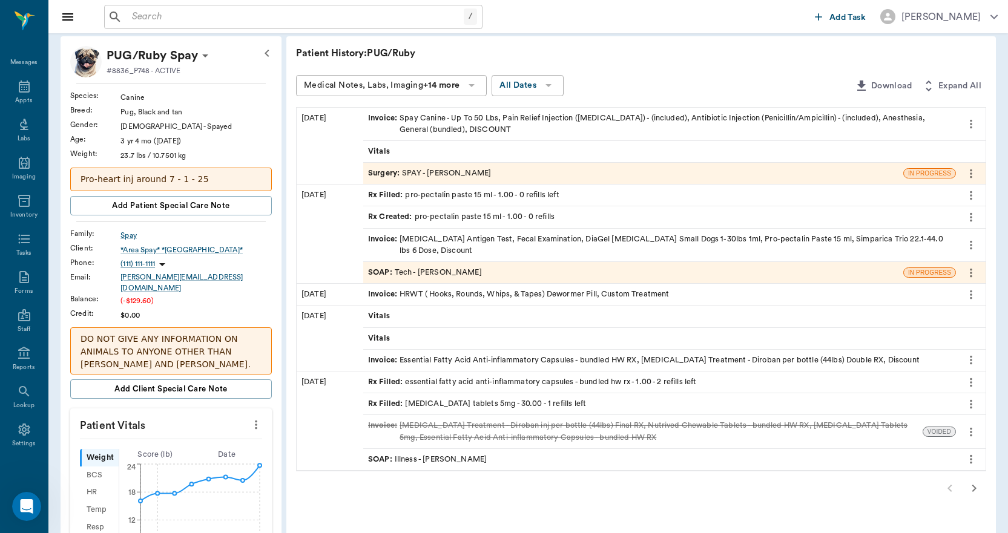
click at [979, 493] on icon "button" at bounding box center [973, 488] width 15 height 15
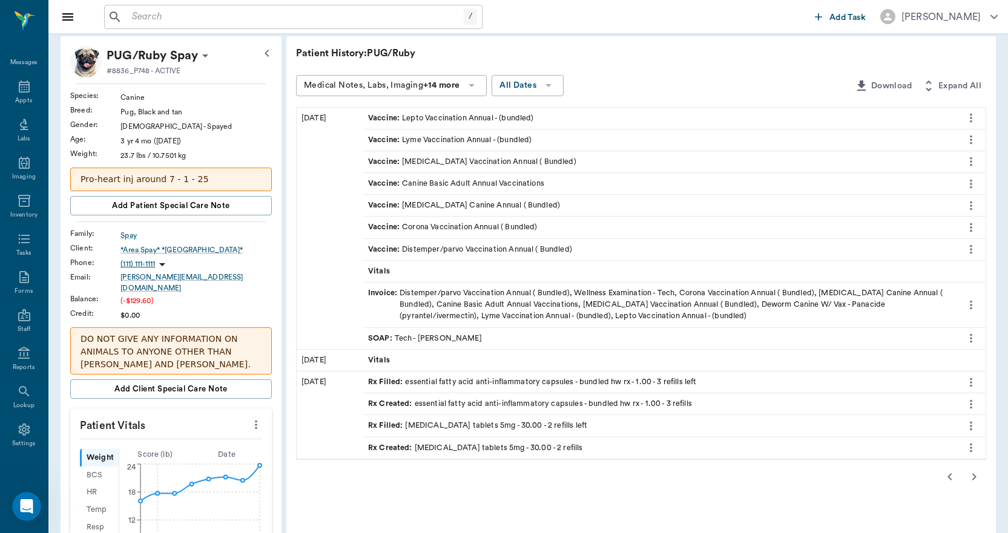
click at [976, 475] on icon "button" at bounding box center [973, 477] width 15 height 15
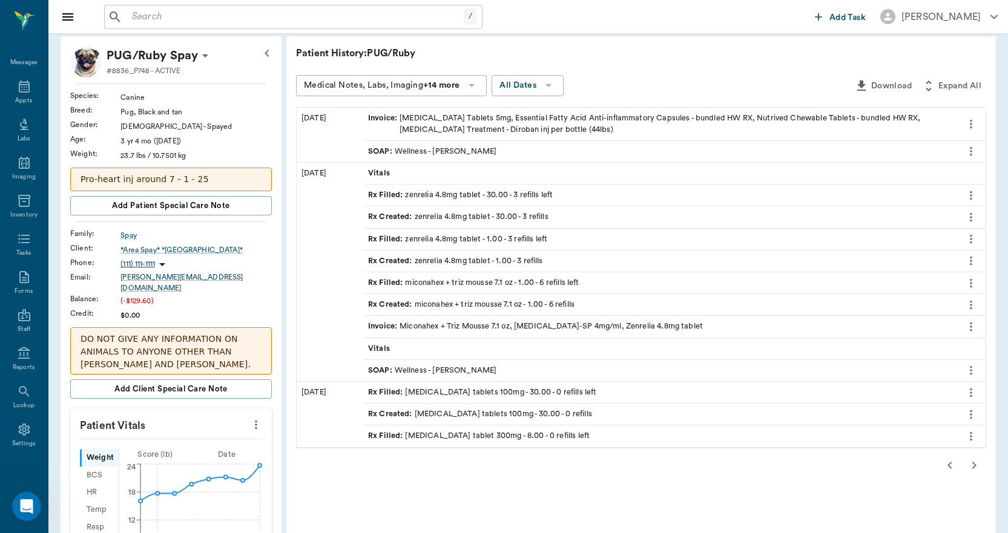
click at [978, 467] on icon "button" at bounding box center [973, 465] width 15 height 15
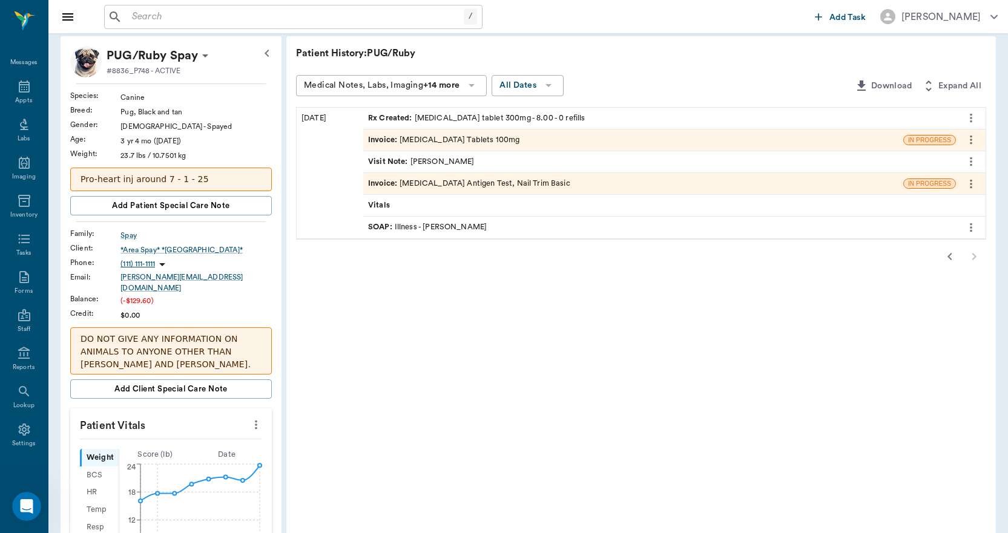
click at [955, 254] on icon "button" at bounding box center [949, 256] width 15 height 15
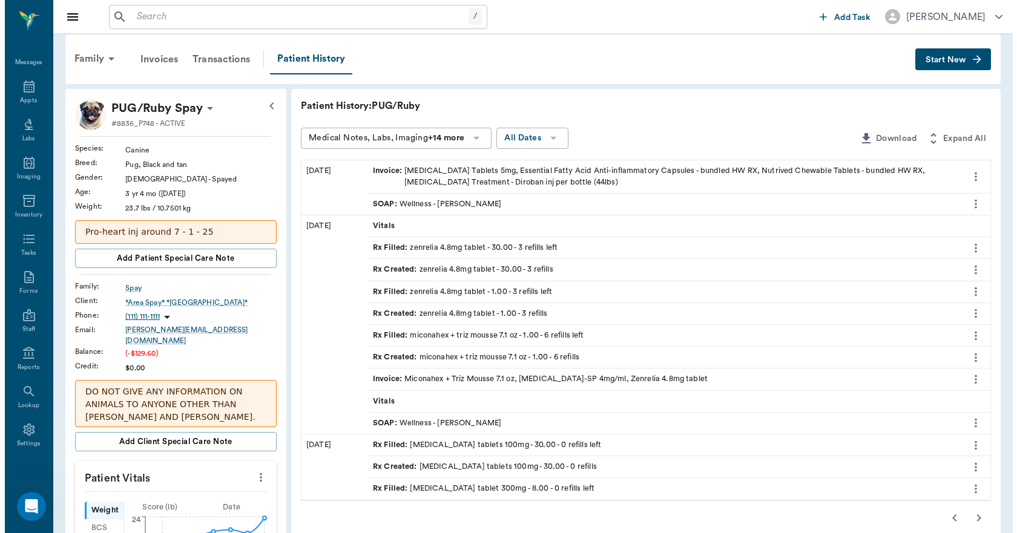
scroll to position [0, 0]
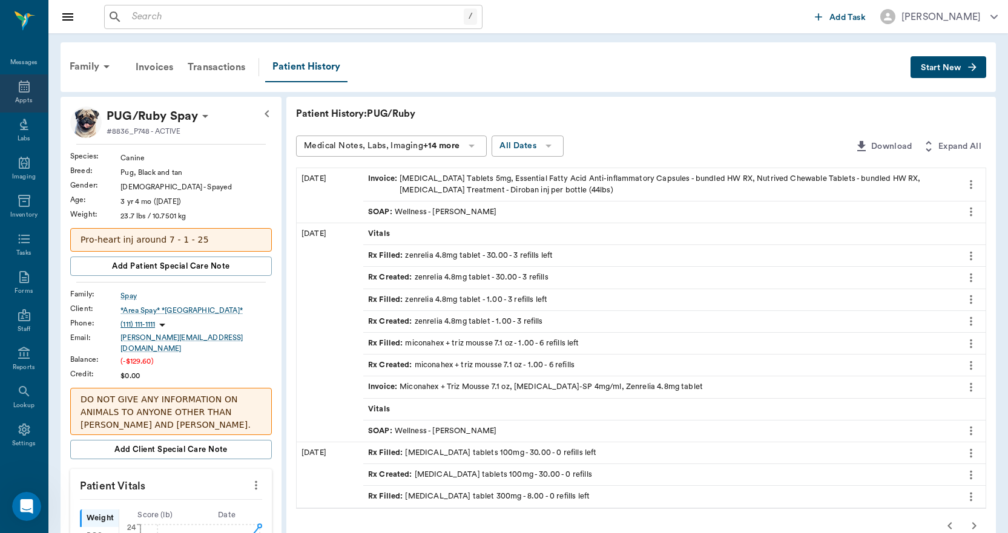
click at [19, 89] on icon at bounding box center [24, 86] width 11 height 12
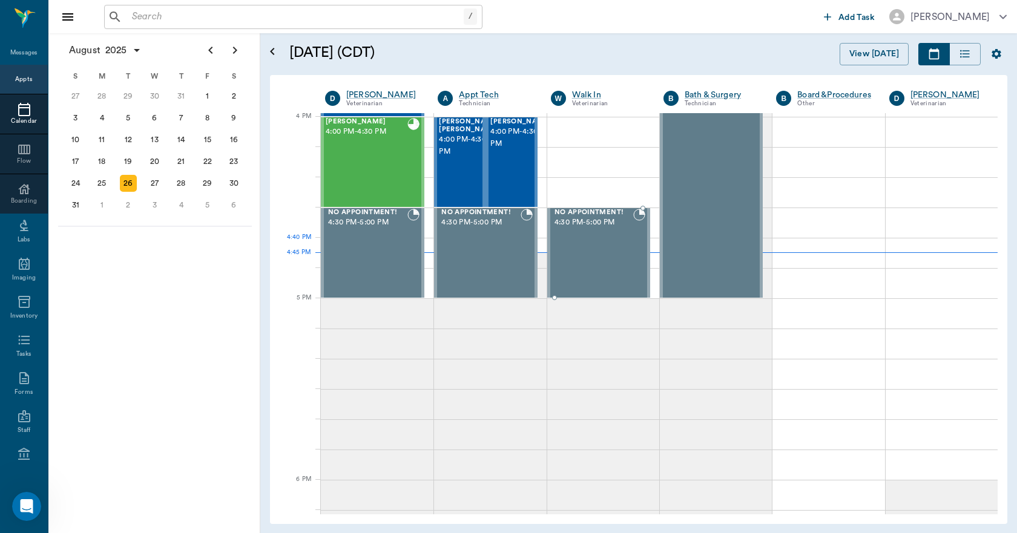
scroll to position [1454, 0]
